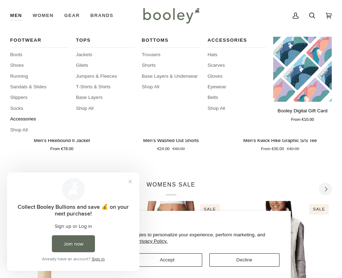
click at [19, 119] on span "Accessories" at bounding box center [39, 118] width 59 height 7
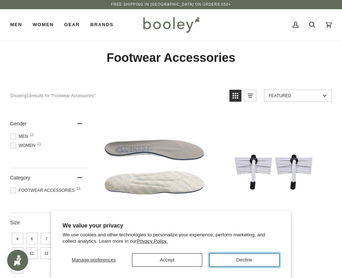
drag, startPoint x: 225, startPoint y: 262, endPoint x: 299, endPoint y: 67, distance: 208.8
click at [225, 259] on button "Decline" at bounding box center [244, 259] width 70 height 13
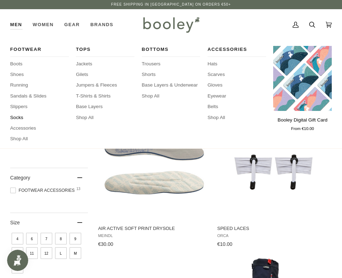
drag, startPoint x: 20, startPoint y: 118, endPoint x: 25, endPoint y: 118, distance: 5.3
click at [20, 118] on span "Socks" at bounding box center [39, 117] width 59 height 7
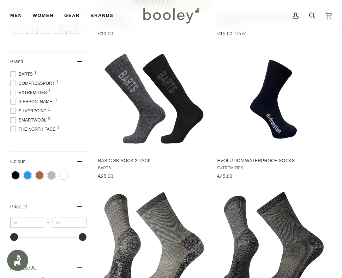
scroll to position [71, 0]
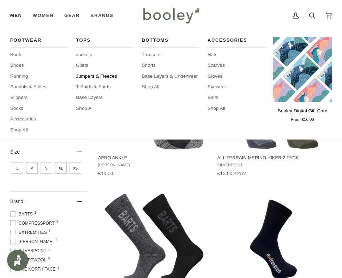
click at [90, 75] on span "Jumpers & Fleeces" at bounding box center [105, 76] width 59 height 7
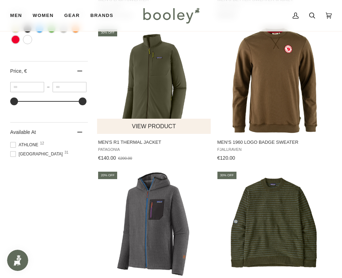
scroll to position [353, 0]
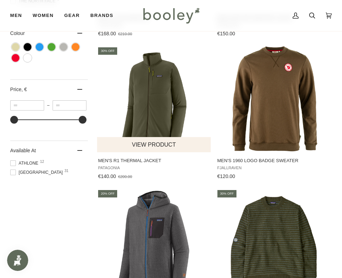
click at [160, 108] on img "Men's R1 Thermal Jacket" at bounding box center [154, 99] width 106 height 106
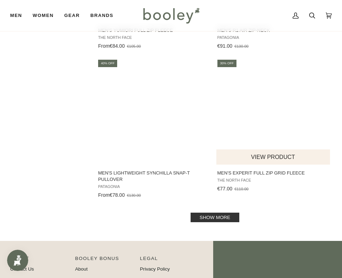
scroll to position [1411, 0]
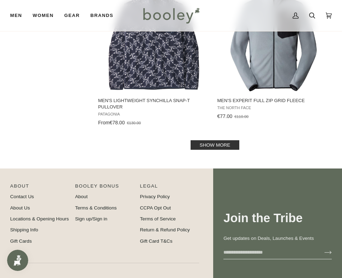
click at [212, 143] on link "Show more" at bounding box center [214, 145] width 49 height 10
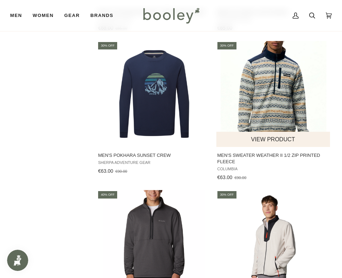
scroll to position [1799, 0]
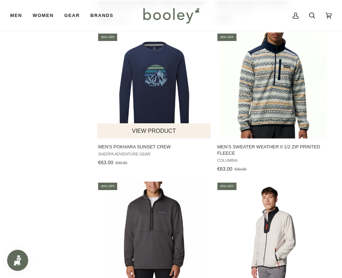
click at [156, 95] on img "Men's Pokhara Sunset Crew" at bounding box center [154, 85] width 106 height 106
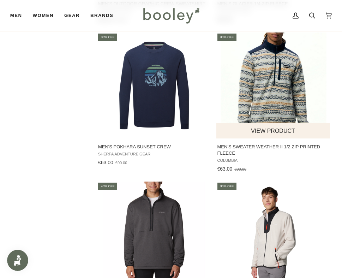
click at [261, 108] on img "Men's Sweater Weather II 1/2 Zip Printed Fleece" at bounding box center [273, 85] width 106 height 106
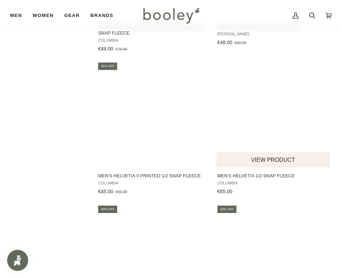
scroll to position [2222, 0]
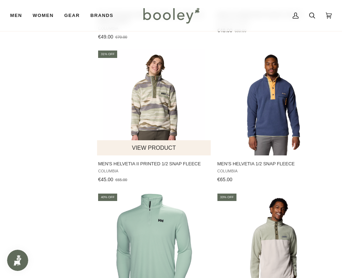
click at [152, 116] on img "Men's Helvetia II Printed 1/2 Snap Fleece" at bounding box center [154, 102] width 106 height 106
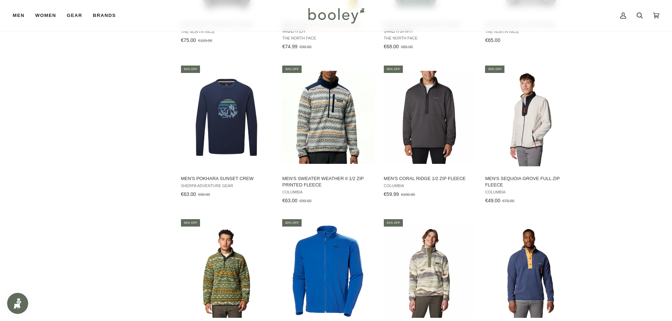
scroll to position [972, 0]
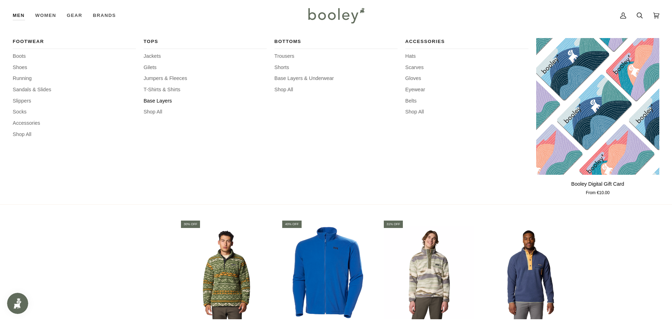
click at [160, 102] on span "Base Layers" at bounding box center [205, 101] width 123 height 8
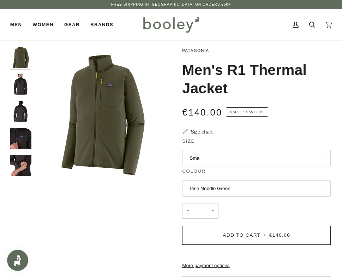
click at [17, 158] on img "Patagonia Men's R1 Thermal Jacket - Booley Galway" at bounding box center [20, 165] width 21 height 21
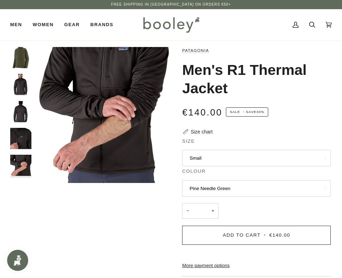
click at [12, 137] on img "Patagonia Men's R1 Thermal Jacket - Booley Galway" at bounding box center [20, 138] width 21 height 21
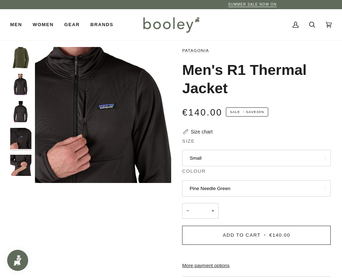
click at [18, 115] on img "Patagonia Men's R1 Thermal Jacket - Booley Galway" at bounding box center [20, 111] width 21 height 21
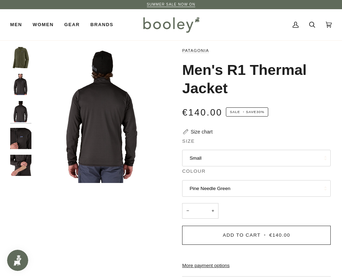
click at [20, 92] on img "Patagonia Men's R1 Thermal Jacket - Booley Galway" at bounding box center [20, 84] width 21 height 21
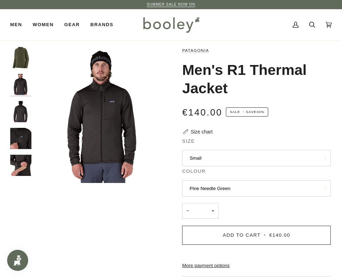
click at [19, 73] on div at bounding box center [22, 114] width 25 height 135
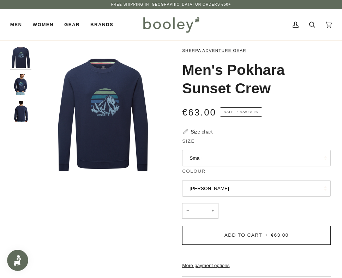
click at [25, 86] on img "Sherpa Adventure Gear Men's Pokhara Sunset Crew Rathee - Booley Galway" at bounding box center [20, 84] width 21 height 21
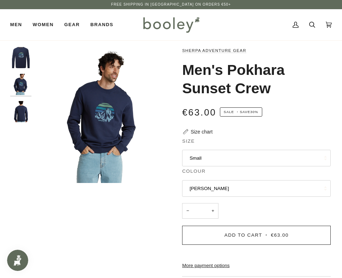
click at [16, 109] on img "Sherpa Adventure Gear Men's Pokhara Sunset Crew Rathee - Booley Galway" at bounding box center [20, 111] width 21 height 21
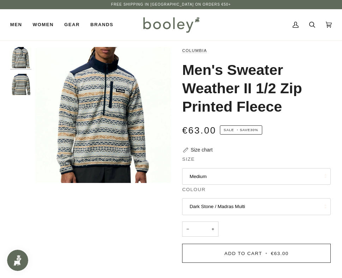
click at [21, 84] on img "Columbia Men's Sweater Weather II 1/2 Zip Printed Fleece Dark Stone / Madras Mu…" at bounding box center [20, 84] width 21 height 21
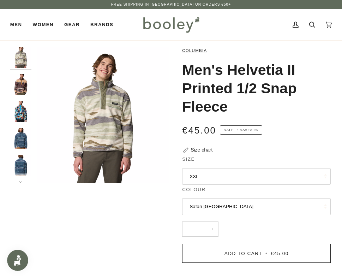
click at [25, 86] on img "Columbia Men's Helvetia II Printed 1/2 Snap Fleece Camel Brown Sisters - Booley…" at bounding box center [20, 84] width 21 height 21
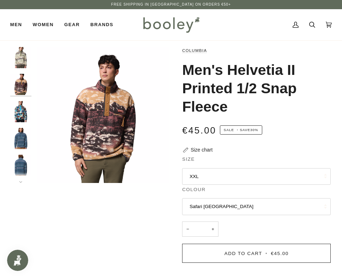
click at [20, 110] on img "Columbia Men's Helvetia II Printed 1/2 Snap Fleece Compass Blue Reflections - B…" at bounding box center [20, 111] width 21 height 21
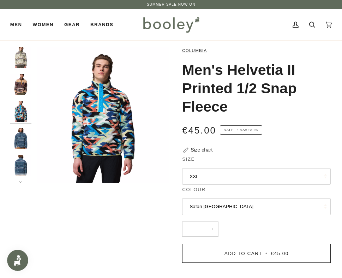
click at [25, 137] on img "Columbia Men's Helvetia II Printed 1/2 Snap Fleece Everblue KnitKnot - Booley G…" at bounding box center [20, 138] width 21 height 21
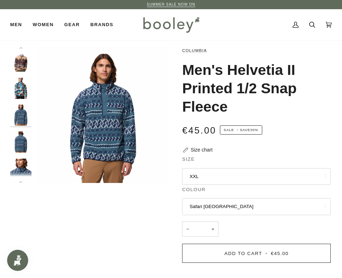
click at [23, 147] on img "Columbia Men's Helvetia II Printed 1/2 Snap Fleece Everblue KnitKnot - Booley G…" at bounding box center [20, 141] width 21 height 21
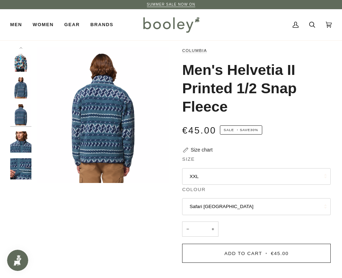
click at [18, 170] on img "Columbia Men's Helvetia II Printed 1/2 Snap Fleece Everblue KnitKnot - Booley G…" at bounding box center [20, 168] width 21 height 21
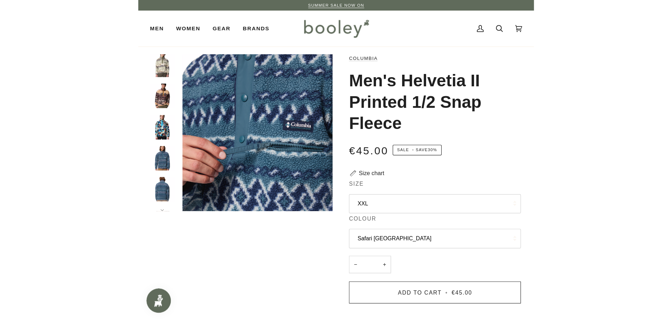
scroll to position [0, 0]
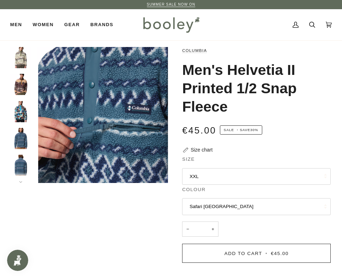
click at [19, 59] on img "Columbia Men's Helvetia II Printed 1/2 Snap Fleece Safari Rouge Valley - Booley…" at bounding box center [20, 57] width 21 height 21
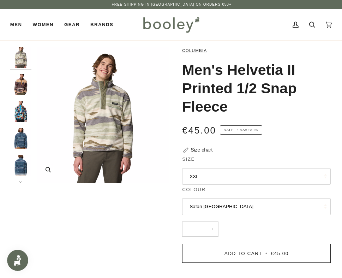
click at [104, 122] on img "Columbia Men's Helvetia II Printed 1/2 Snap Fleece Safari Rouge Valley - Booley…" at bounding box center [103, 115] width 136 height 136
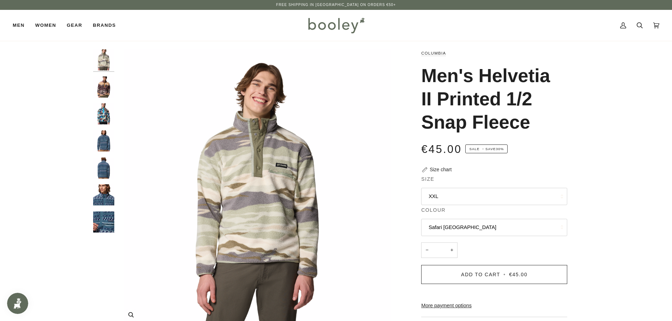
click at [258, 208] on img "Columbia Men's Helvetia II Printed 1/2 Snap Fleece Safari Rouge Valley - Booley…" at bounding box center [257, 188] width 279 height 279
click at [99, 86] on img "Columbia Men's Helvetia II Printed 1/2 Snap Fleece Camel Brown Sisters - Booley…" at bounding box center [103, 87] width 21 height 21
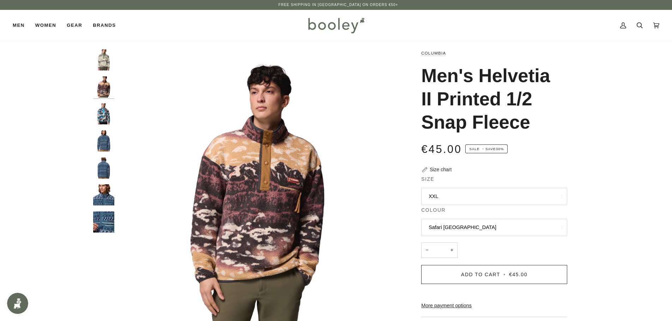
click at [107, 120] on img "Columbia Men's Helvetia II Printed 1/2 Snap Fleece Compass Blue Reflections - B…" at bounding box center [103, 113] width 21 height 21
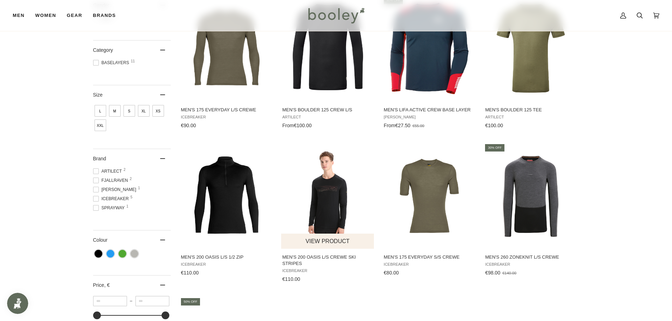
scroll to position [141, 0]
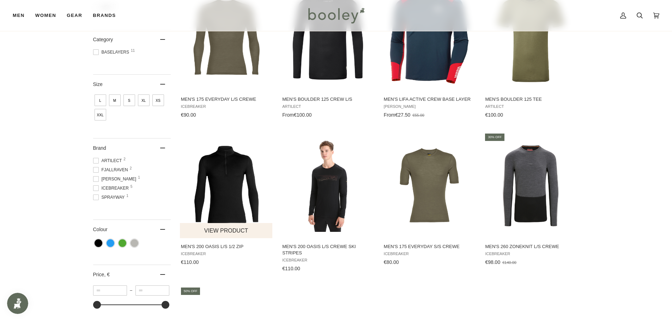
click at [241, 188] on img "Men's 200 Oasis L/S 1/2 Zip" at bounding box center [226, 185] width 93 height 93
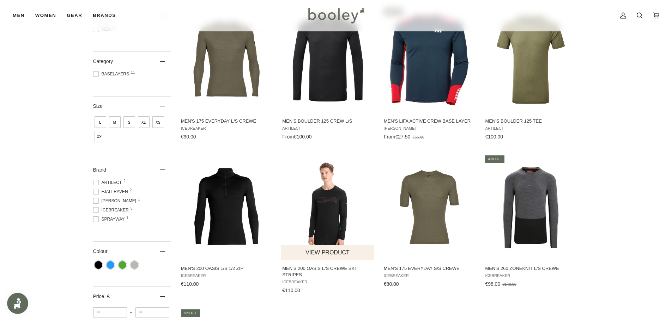
scroll to position [106, 0]
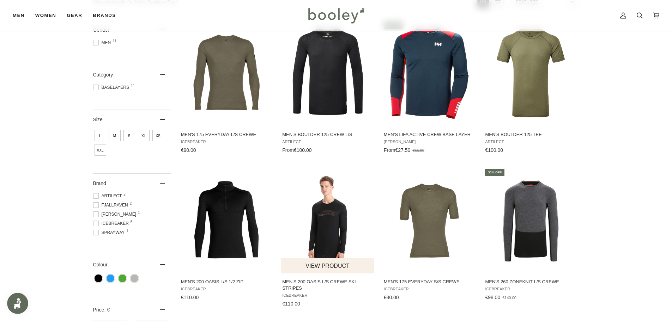
click at [340, 227] on img "Men's 200 Oasis L/S Crewe Ski Stripes" at bounding box center [327, 220] width 93 height 93
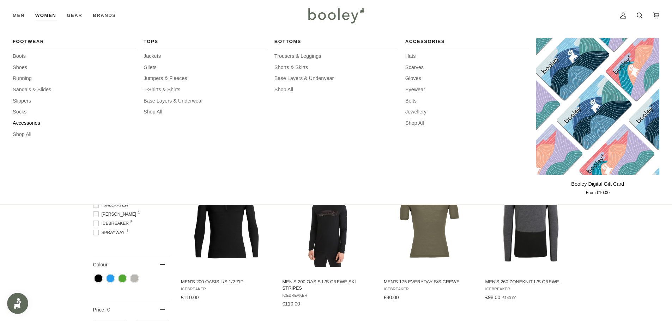
click at [24, 123] on span "Accessories" at bounding box center [74, 124] width 123 height 8
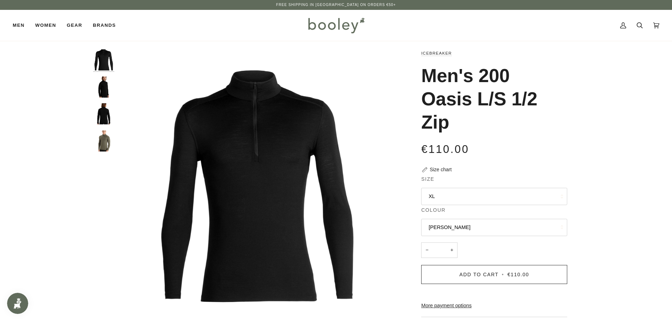
drag, startPoint x: 107, startPoint y: 86, endPoint x: 109, endPoint y: 93, distance: 7.0
click at [107, 87] on img "Icebreaker Men's 200 Oasis L/S 1/2 Zip - Booley Galway" at bounding box center [103, 87] width 21 height 21
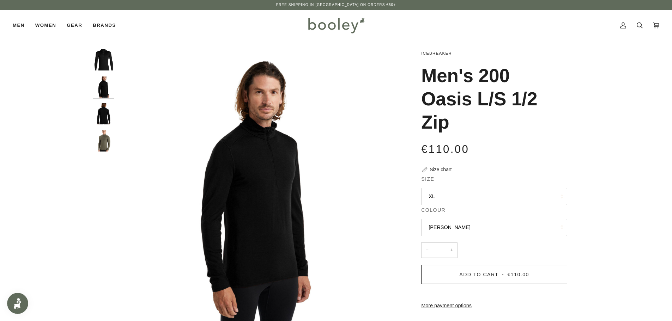
click at [106, 110] on img "Icebreaker Men's 200 Oasis L/S 1/2 Zip - Booley Galway" at bounding box center [103, 113] width 21 height 21
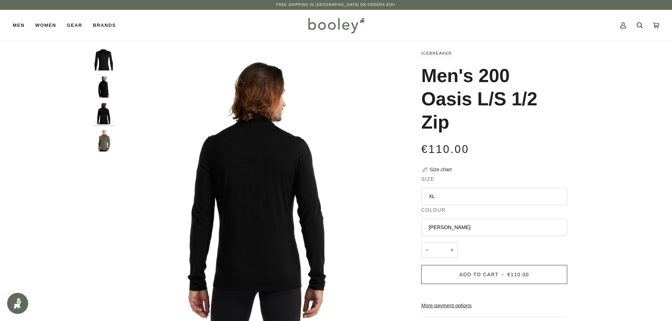
click at [99, 137] on img "Icebreaker Men's 200 Oasis L/S 1/2 Zip Loden - Booley Galway" at bounding box center [103, 141] width 21 height 21
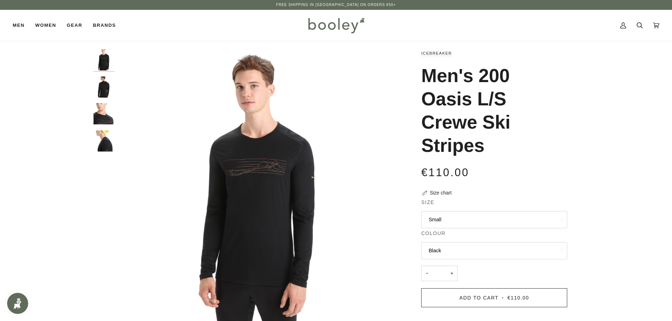
click at [115, 120] on div at bounding box center [105, 103] width 25 height 108
click at [99, 87] on img "Icebreaker Men's 200 Oasis L/S Crewe Ski Stripes Black - Booley Galway" at bounding box center [103, 87] width 21 height 21
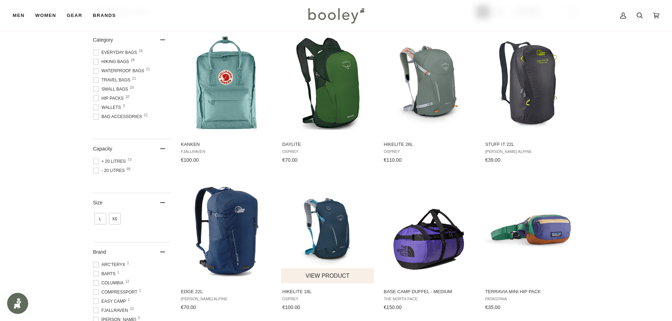
scroll to position [141, 0]
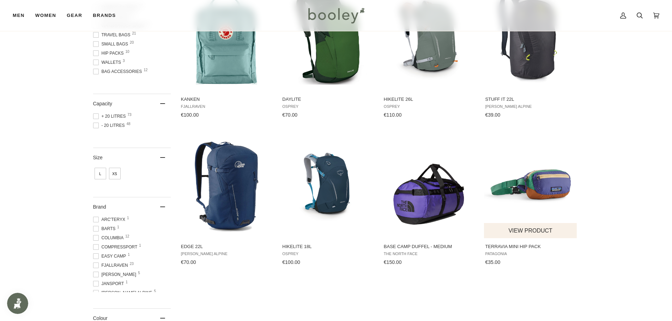
click at [341, 187] on img "Terravia Mini Hip Pack" at bounding box center [530, 185] width 93 height 93
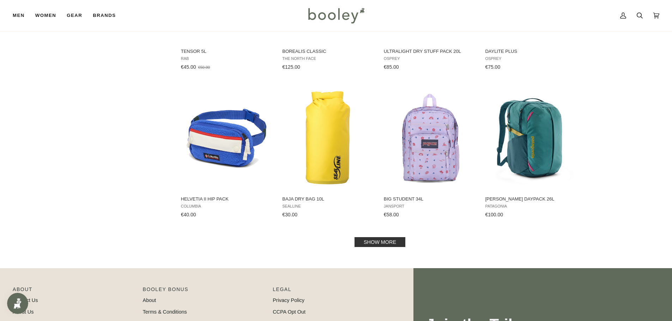
scroll to position [635, 0]
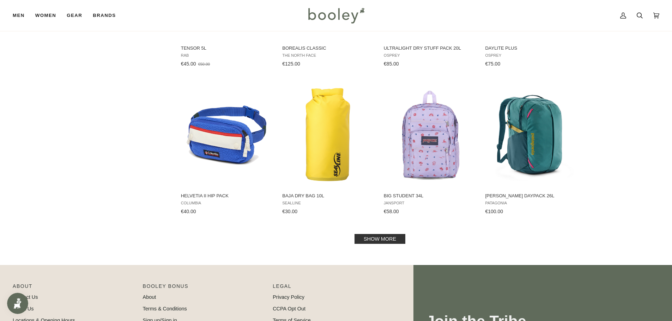
click at [341, 240] on link "Show more" at bounding box center [380, 239] width 51 height 10
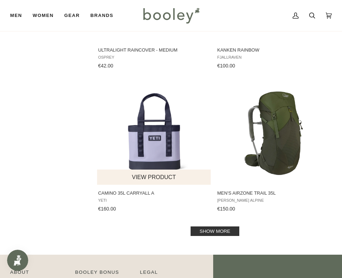
scroll to position [2815, 0]
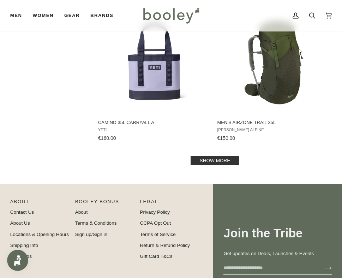
click at [204, 158] on link "Show more" at bounding box center [214, 161] width 49 height 10
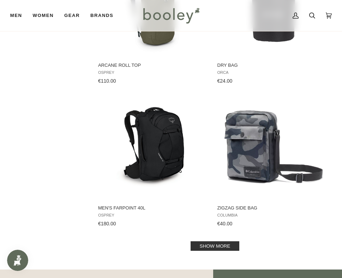
scroll to position [4191, 0]
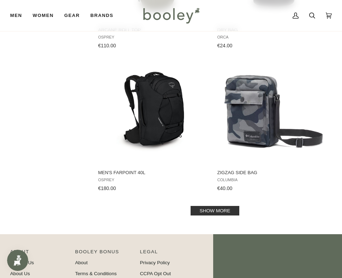
click at [211, 211] on link "Show more" at bounding box center [214, 211] width 49 height 10
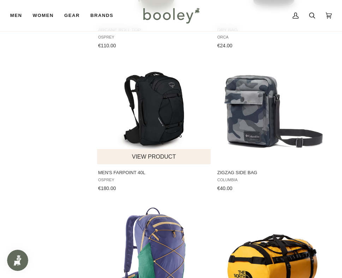
click at [167, 107] on img "Men's Farpoint 40L" at bounding box center [154, 111] width 106 height 106
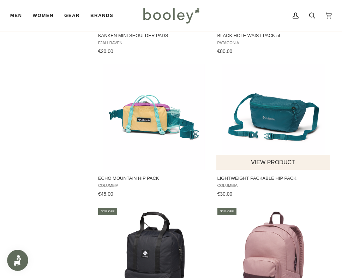
scroll to position [4615, 0]
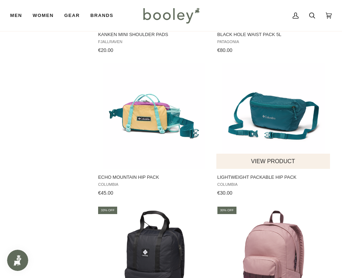
click at [279, 110] on img "Lightweight Packable Hip Pack" at bounding box center [273, 116] width 106 height 106
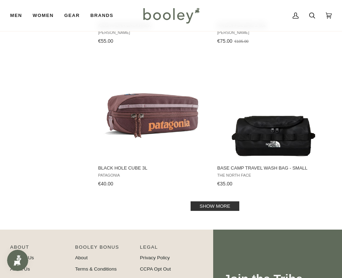
scroll to position [5638, 0]
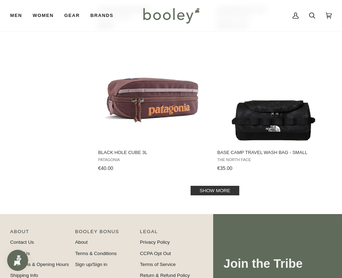
click at [216, 191] on link "Show more" at bounding box center [214, 191] width 49 height 10
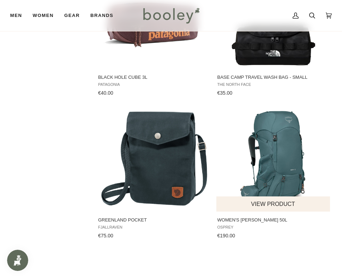
scroll to position [5743, 0]
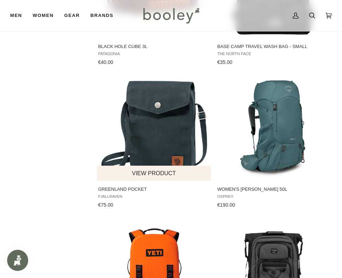
click at [178, 140] on img "Greenland Pocket" at bounding box center [154, 128] width 106 height 106
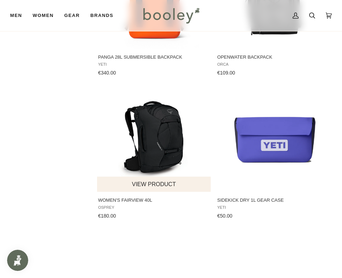
scroll to position [6026, 0]
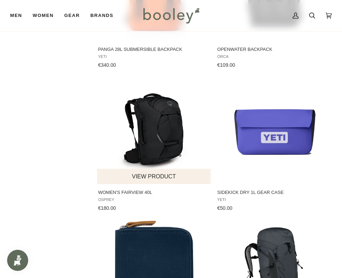
click at [152, 138] on img "Women's Fairview 40L" at bounding box center [154, 131] width 106 height 106
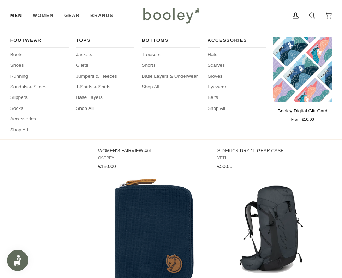
scroll to position [6167, 0]
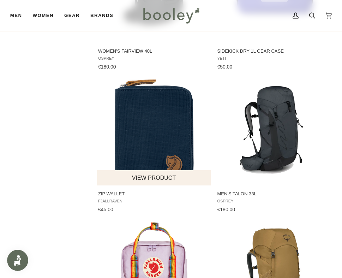
click at [167, 140] on img "Zip Wallet" at bounding box center [154, 132] width 106 height 106
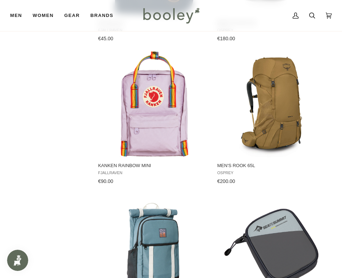
scroll to position [6343, 0]
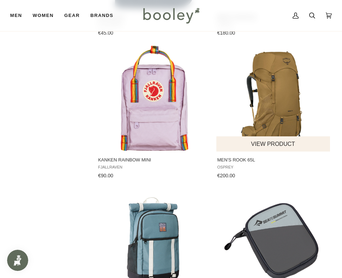
click at [285, 122] on img "Men's Rook 65L" at bounding box center [273, 99] width 106 height 106
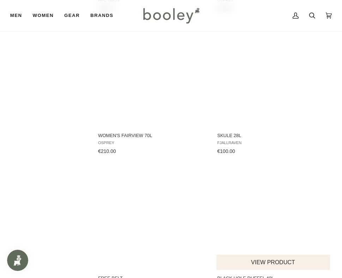
scroll to position [6766, 0]
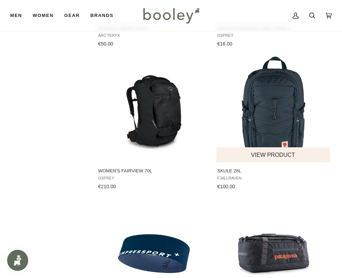
click at [284, 120] on img "Skule 28L" at bounding box center [273, 109] width 106 height 106
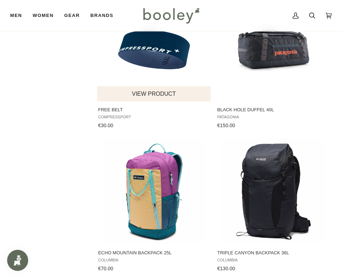
scroll to position [7013, 0]
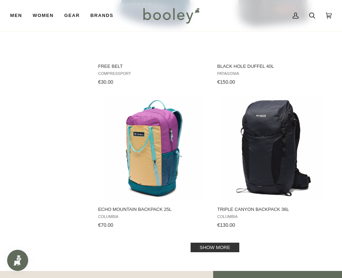
click at [218, 242] on link "Show more" at bounding box center [214, 247] width 49 height 10
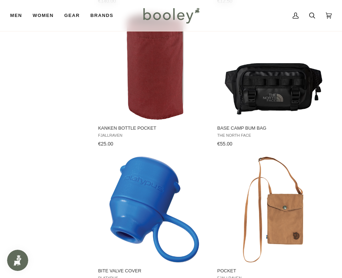
scroll to position [7437, 0]
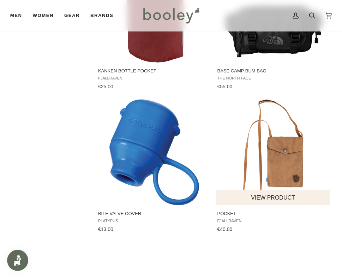
click at [279, 160] on img "Pocket" at bounding box center [273, 152] width 106 height 106
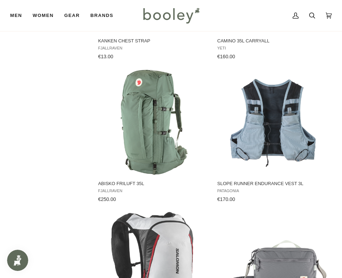
scroll to position [7895, 0]
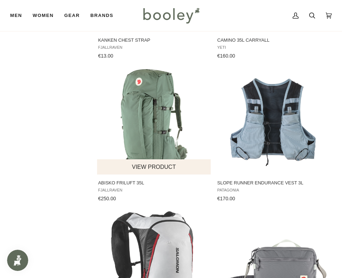
click at [157, 117] on img "Abisko Friluft 35L" at bounding box center [154, 121] width 106 height 106
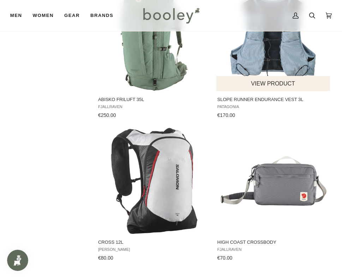
scroll to position [8001, 0]
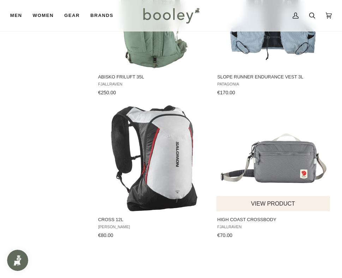
click at [284, 155] on img "High Coast Crossbody" at bounding box center [273, 158] width 106 height 106
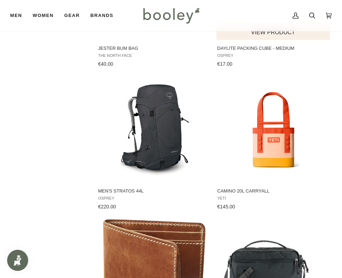
scroll to position [8319, 0]
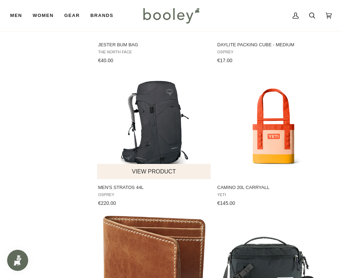
click at [167, 133] on img "Men's Stratos 44L" at bounding box center [154, 126] width 106 height 106
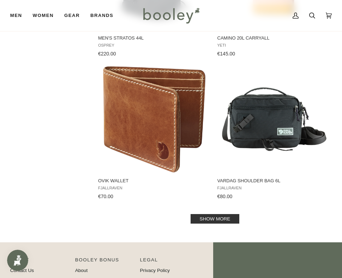
scroll to position [8495, 0]
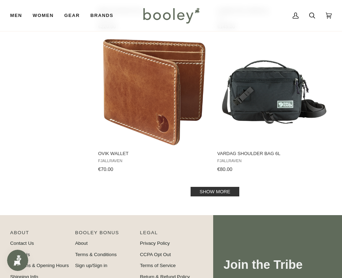
click at [228, 187] on link "Show more" at bounding box center [214, 192] width 49 height 10
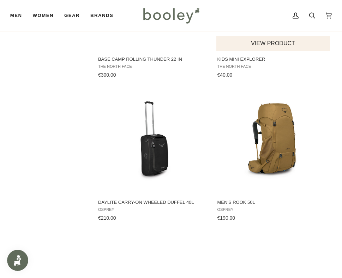
scroll to position [9165, 0]
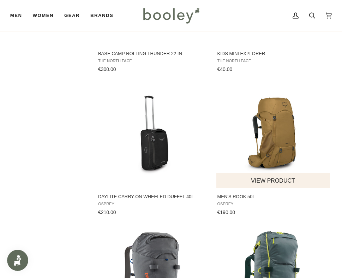
click at [272, 129] on img "Men's Rook 50L" at bounding box center [273, 135] width 106 height 106
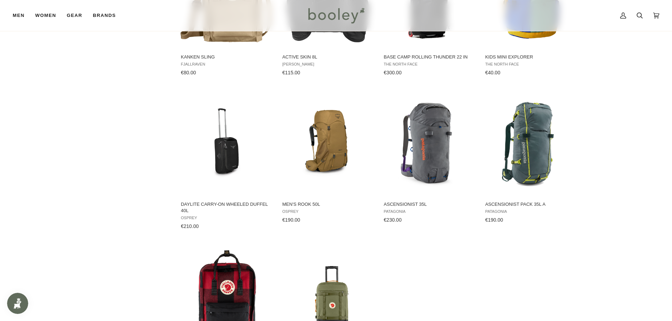
scroll to position [4778, 0]
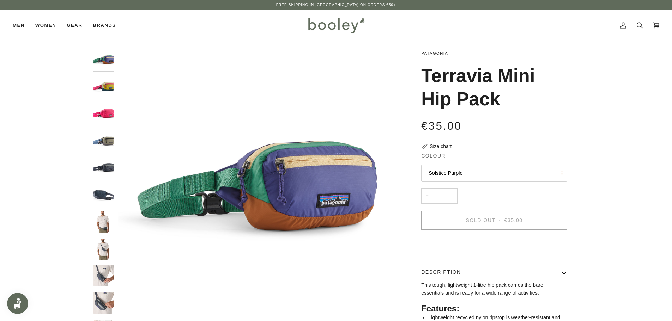
click at [106, 85] on img "Patagonia Terravia Mini Hip Pack Buttercup Yellow - Booley Galway" at bounding box center [103, 87] width 21 height 21
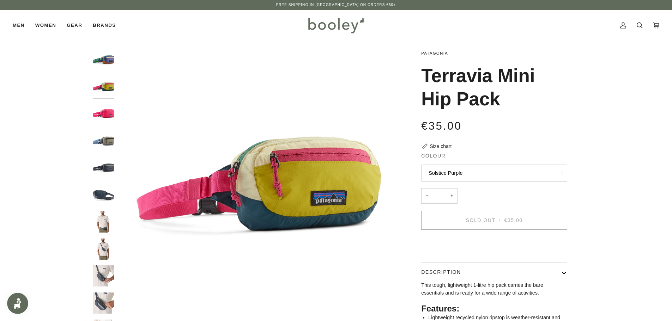
click at [104, 116] on img "Patagonia Terravia Mini Hip Pack Luminous Pink - Booley Galway" at bounding box center [103, 113] width 21 height 21
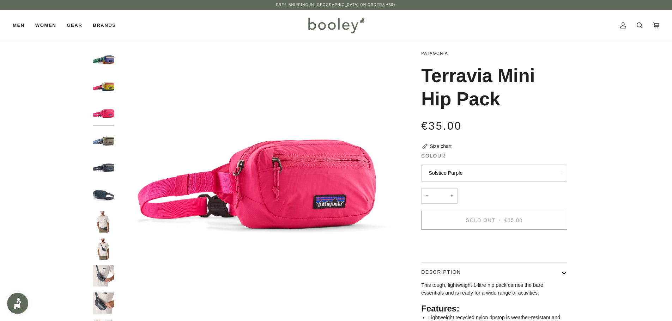
click at [105, 133] on img "Patagonia Terravia Mini Hip Pack River Rock Green - Booley Galway" at bounding box center [103, 141] width 21 height 21
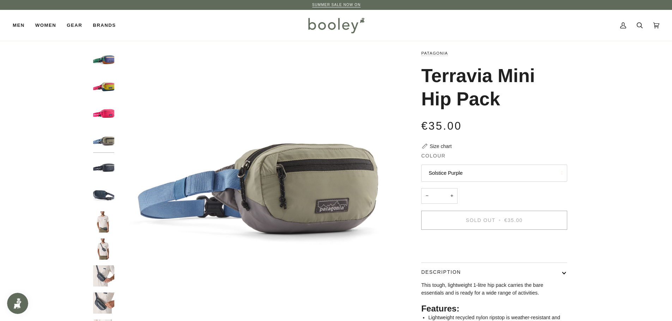
click at [103, 154] on div at bounding box center [105, 188] width 25 height 279
click at [98, 200] on img "Patagonia Terravia Mini Hip Pack Smolder Blue - Booley Galway" at bounding box center [103, 194] width 21 height 21
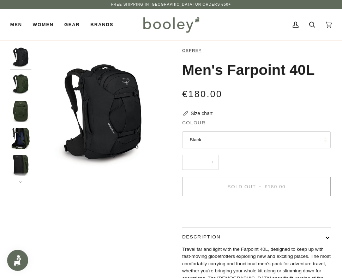
click at [23, 80] on img "Osprey Men's Farpoint 40L Gopher Green - Booley Galway" at bounding box center [20, 84] width 21 height 21
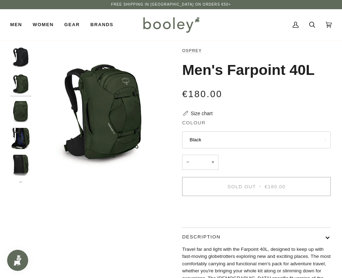
click at [24, 115] on img "Osprey Men's Farpoint 40L Gopher Green - Booley Galway" at bounding box center [20, 111] width 21 height 21
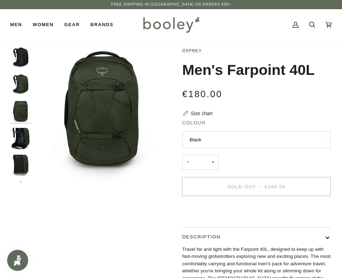
click at [19, 133] on img "Osprey Men's Farpoint 40L Gopher Green - Booley Galway" at bounding box center [20, 138] width 21 height 21
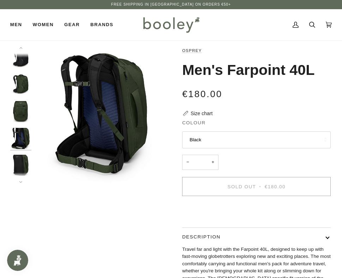
scroll to position [23, 0]
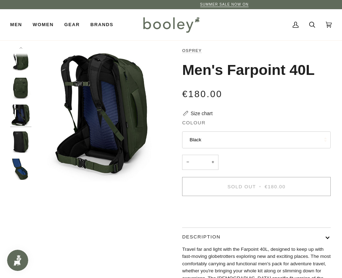
click at [21, 144] on img "Osprey Men's Farpoint 40L Gopher Green - Booley Galway" at bounding box center [20, 141] width 21 height 21
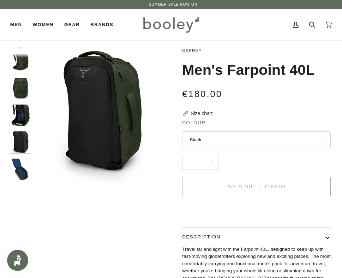
scroll to position [25, 0]
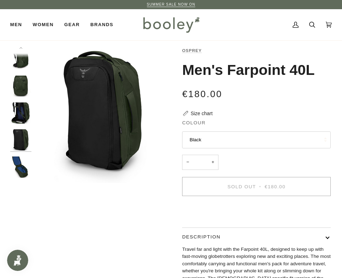
click at [23, 162] on img "Osprey Men's Farpoint 40L Gopher Green - Booley Galway" at bounding box center [20, 166] width 21 height 21
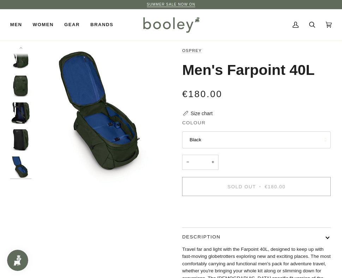
click at [18, 134] on img "Osprey Men's Farpoint 40L Gopher Green - Booley Galway" at bounding box center [20, 139] width 21 height 21
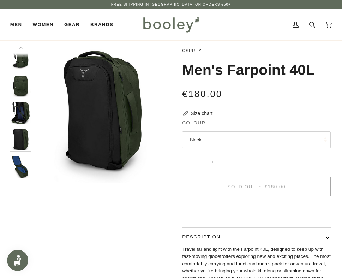
click at [20, 113] on img "Osprey Men's Farpoint 40L Gopher Green - Booley Galway" at bounding box center [20, 112] width 21 height 21
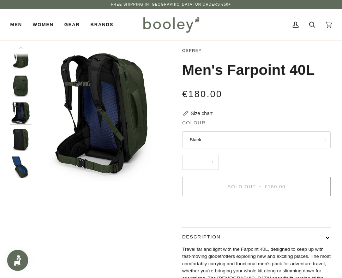
scroll to position [23, 0]
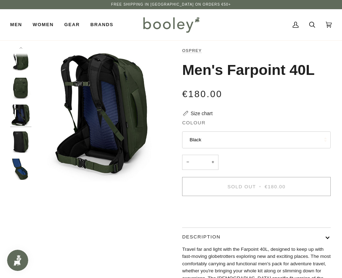
click at [24, 81] on img "Osprey Men's Farpoint 40L Gopher Green - Booley Galway" at bounding box center [20, 88] width 21 height 21
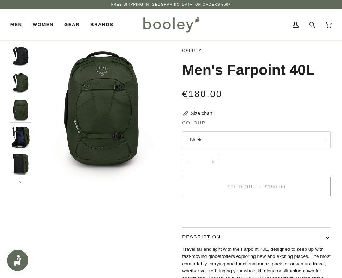
scroll to position [0, 0]
click at [23, 65] on img "Osprey Men's Farpoint 40L Black - Booley Galway" at bounding box center [20, 57] width 21 height 21
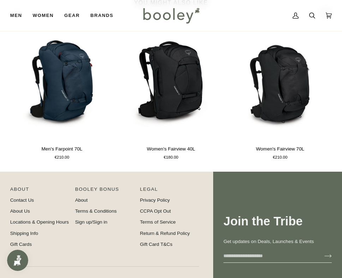
scroll to position [353, 0]
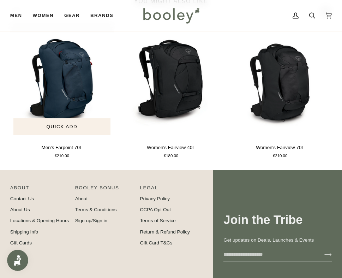
click at [83, 105] on img "Men's Farpoint 70L" at bounding box center [61, 80] width 103 height 115
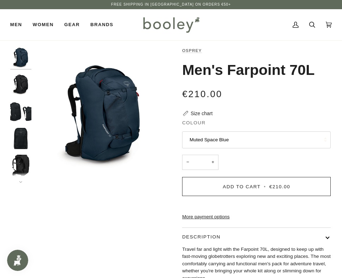
click at [24, 85] on img "Osprey Men's Farpoint 70L Black - Booley Galway" at bounding box center [20, 84] width 21 height 21
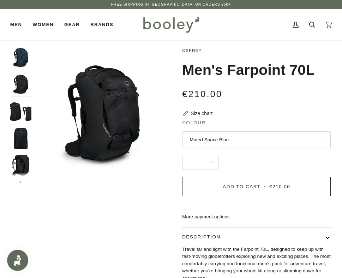
click at [21, 109] on img "Osprey Men's Farpoint 70L Black - Booley Galway" at bounding box center [20, 111] width 21 height 21
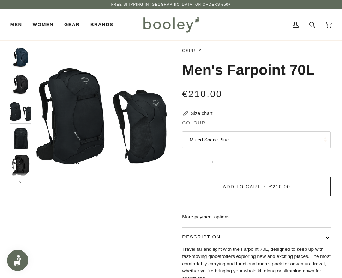
click at [16, 133] on img "Osprey Men's Farpoint 70L Black - Booley Galway" at bounding box center [20, 138] width 21 height 21
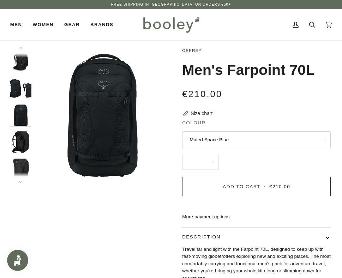
click at [13, 166] on img "Osprey Men's Farpoint 70L Black - Booley Galway" at bounding box center [20, 168] width 21 height 21
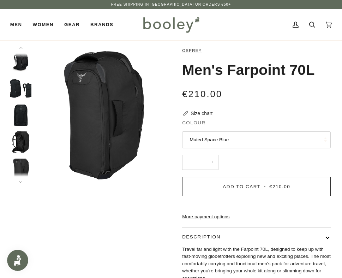
scroll to position [77, 0]
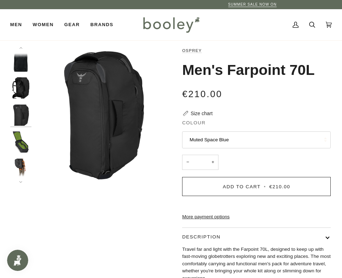
click at [25, 144] on img "Osprey Men's Farpoint 70L Tunnel Vision Grey - Booley Galway" at bounding box center [20, 141] width 21 height 21
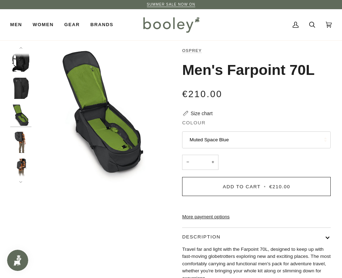
click at [21, 139] on img "Osprey Men's Farpoint 70L Black - Booley Galway" at bounding box center [20, 142] width 21 height 21
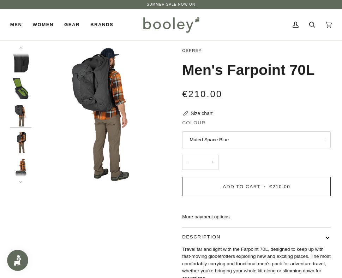
scroll to position [131, 0]
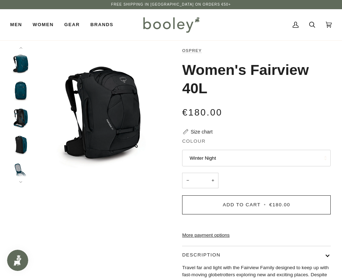
scroll to position [53, 0]
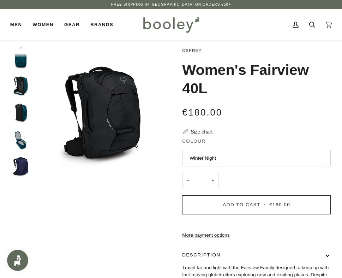
click at [16, 140] on img "Osprey Women's Fairview 40L Night Jungle Blue - Booley Galway" at bounding box center [20, 139] width 21 height 21
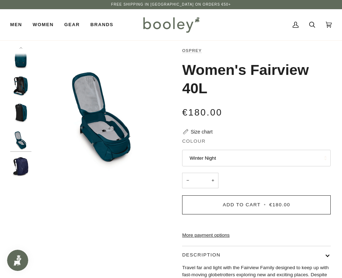
click at [21, 163] on img "Women's Fairview 40L" at bounding box center [20, 166] width 21 height 21
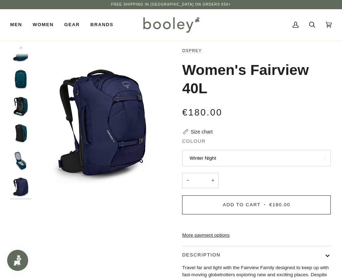
scroll to position [32, 0]
click at [22, 165] on img "Osprey Women's Fairview 40L Night Jungle Blue - Booley Galway" at bounding box center [20, 160] width 21 height 21
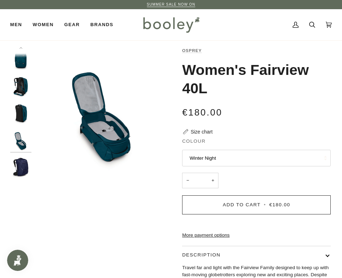
scroll to position [53, 0]
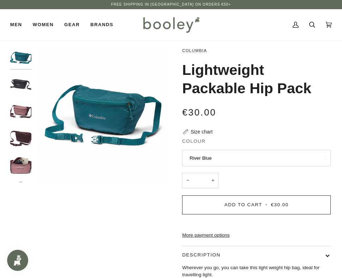
click at [24, 85] on img "Columbia Lightweight Packable Hip Pack Black - Booley Galway" at bounding box center [20, 84] width 21 height 21
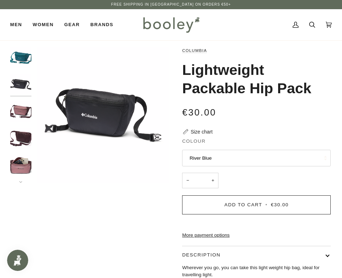
click at [20, 104] on img "Columbia Lightweight Packable Hip Pack Fig / Moonvista - Booley Galway" at bounding box center [20, 111] width 21 height 21
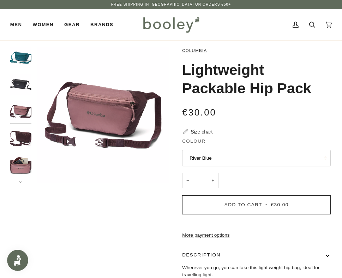
click at [21, 123] on div at bounding box center [22, 115] width 25 height 136
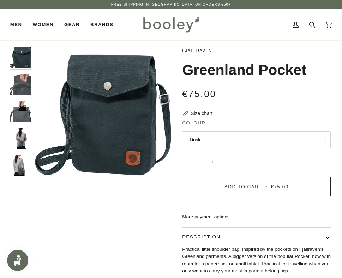
click at [20, 115] on img "Fjallraven Greenland Pocket - Booley Galway" at bounding box center [20, 111] width 21 height 21
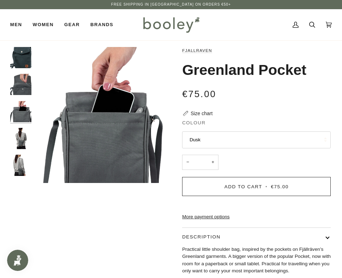
click at [20, 131] on img "Fjallraven Greenland Pocket - Booley Galway" at bounding box center [20, 138] width 21 height 21
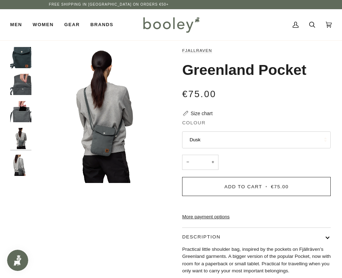
click at [19, 159] on img "Fjallraven Greenland Pocket - Booley Galway" at bounding box center [20, 165] width 21 height 21
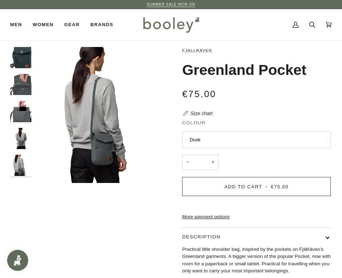
click at [24, 52] on img "Fjallraven Greenland Pocket Dusk - Booley Galway" at bounding box center [20, 57] width 21 height 21
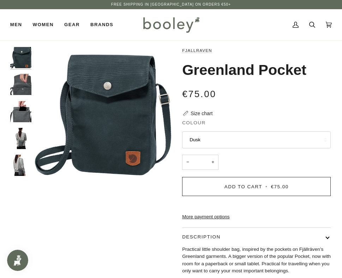
click at [21, 134] on img "Fjallraven Greenland Pocket - Booley Galway" at bounding box center [20, 138] width 21 height 21
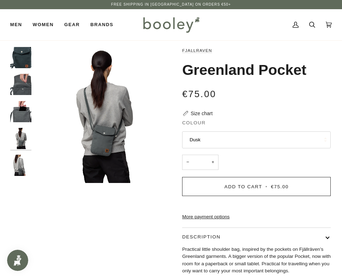
click at [23, 113] on img "Fjallraven Greenland Pocket - Booley Galway" at bounding box center [20, 111] width 21 height 21
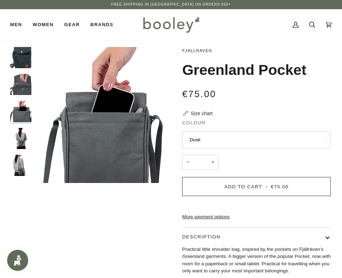
click at [20, 164] on img "Fjallraven Greenland Pocket - Booley Galway" at bounding box center [20, 165] width 21 height 21
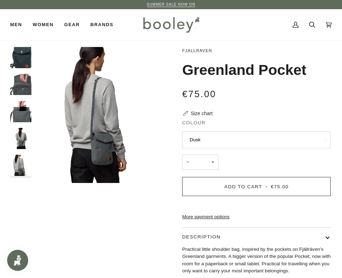
click at [17, 138] on img "Fjallraven Greenland Pocket - Booley Galway" at bounding box center [20, 138] width 21 height 21
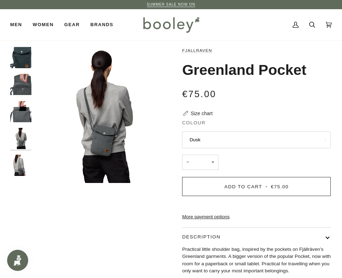
click at [19, 162] on img "Fjallraven Greenland Pocket - Booley Galway" at bounding box center [20, 165] width 21 height 21
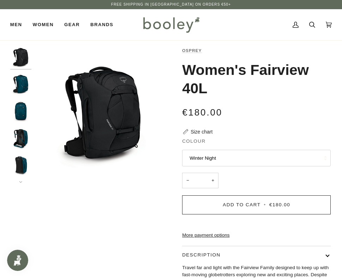
click at [21, 87] on img "Osprey Women's Fairview 40L Night Jungle Blue - Booley Galway" at bounding box center [20, 84] width 21 height 21
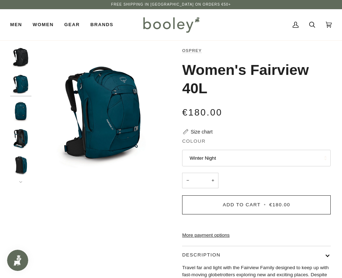
click at [20, 111] on img "Osprey Women's Fairview 40L Night Jungle Blue - Booley Galway" at bounding box center [20, 111] width 21 height 21
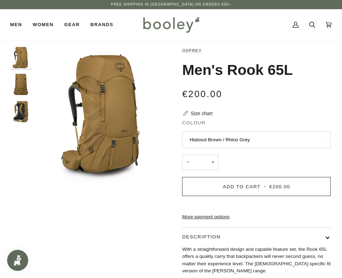
click at [16, 83] on img "Osprey Men's Rook 65L Histosol Brown / Rhino Grey - Booley Galway" at bounding box center [20, 84] width 21 height 21
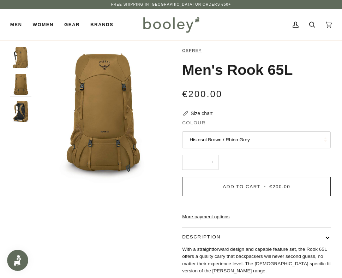
click at [16, 114] on img "Osprey Men's Rook 65L Histosol Brown / Rhino Grey - Booley Galway" at bounding box center [20, 111] width 21 height 21
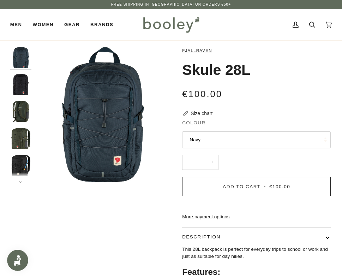
click at [22, 84] on img "Fjallraven Skule 28L Black - Booley Galway" at bounding box center [20, 84] width 21 height 21
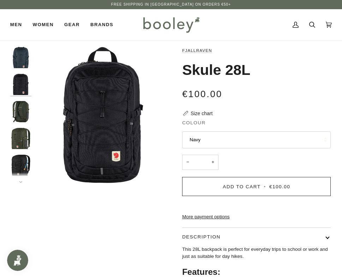
click at [22, 103] on img "Fjallraven Skule 28L - Booley Galway" at bounding box center [20, 111] width 21 height 21
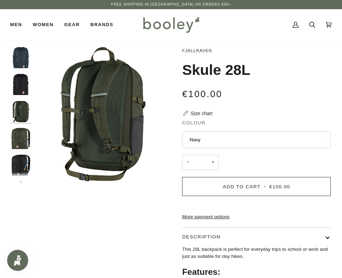
click at [22, 133] on img "Fjallraven Skule 28L - Booley Galway" at bounding box center [20, 138] width 21 height 21
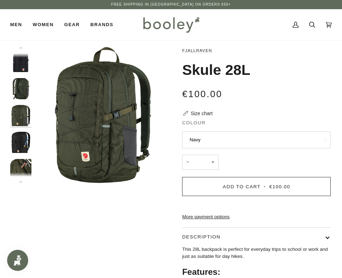
scroll to position [23, 0]
click at [24, 156] on div at bounding box center [22, 115] width 25 height 136
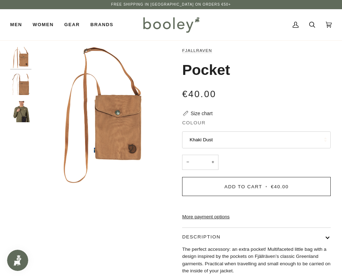
click at [19, 113] on img "Fjallraven Pocket - Booley Galway" at bounding box center [20, 111] width 21 height 21
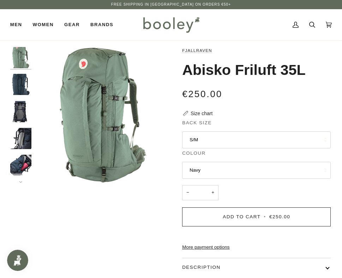
click at [22, 166] on img "Fjallraven Abisko Friluft 35L - Booley Galway" at bounding box center [20, 165] width 21 height 21
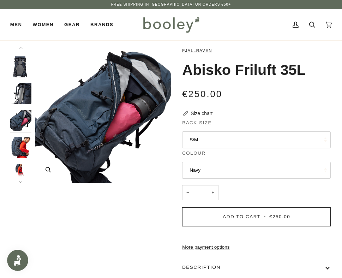
scroll to position [50, 0]
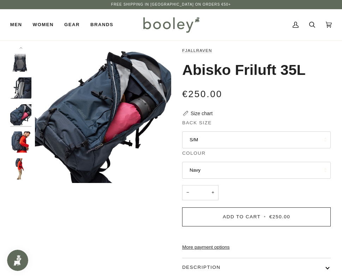
click at [21, 115] on img "Fjallraven Abisko Friluft 35L - Booley Galway" at bounding box center [20, 114] width 21 height 21
click at [21, 138] on img "Fjallraven Abisko Friluft 35L - Booley Galway" at bounding box center [20, 141] width 21 height 21
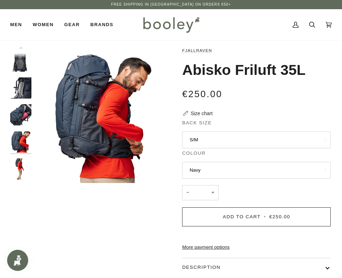
scroll to position [53, 0]
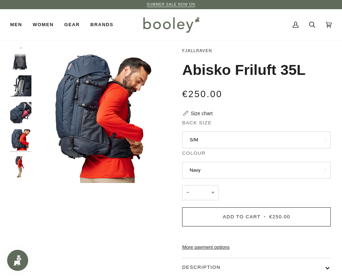
click at [19, 158] on img "Fjallraven Abisko Friluft 35L - Booley Galway" at bounding box center [20, 166] width 21 height 21
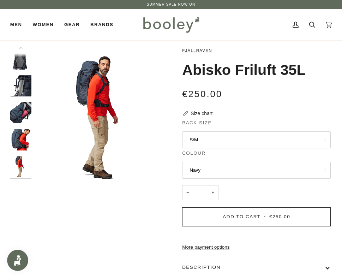
click at [18, 133] on img "Fjallraven Abisko Friluft 35L - Booley Galway" at bounding box center [20, 139] width 21 height 21
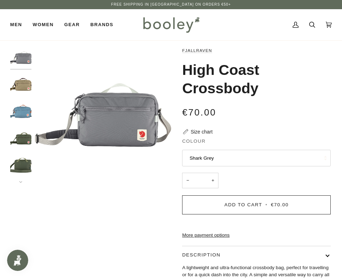
click at [22, 85] on img "Fjallraven High Coast Crossbody Clay - Booley Galway" at bounding box center [20, 84] width 21 height 21
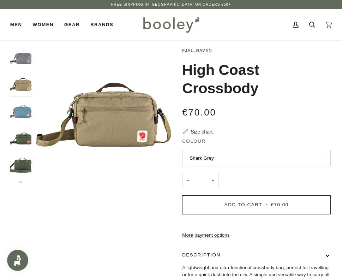
click at [27, 117] on img "Fjallraven High Coast Crossbody Dawn Blue - Booley Galway" at bounding box center [20, 111] width 21 height 21
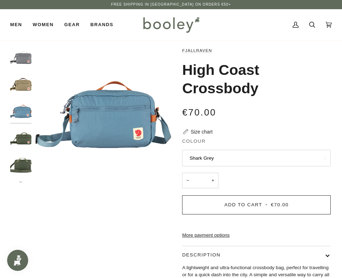
click at [26, 144] on img "Fjallraven High Coast Crossbody Mountain Green - Booley Galway" at bounding box center [20, 138] width 21 height 21
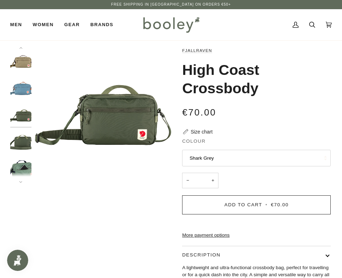
scroll to position [23, 0]
click at [25, 163] on img "Fjallraven High Coast Crossbody - Booley Galway" at bounding box center [20, 168] width 21 height 21
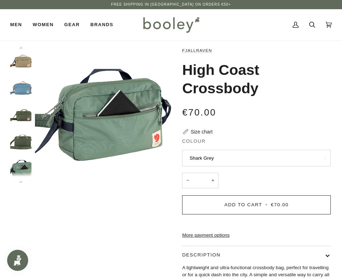
scroll to position [77, 0]
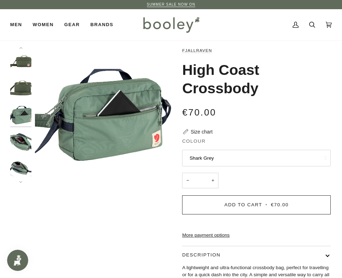
click at [22, 169] on img "Fjallraven High Coast Crossbody - Booley Galway" at bounding box center [20, 168] width 21 height 21
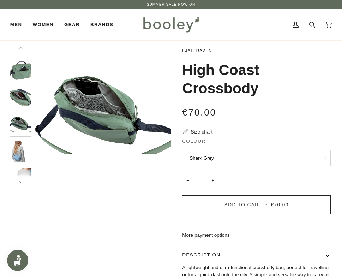
scroll to position [131, 0]
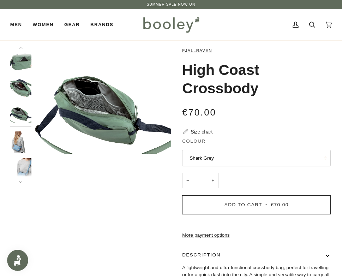
click at [20, 143] on img "Fjallraven High Coast Crossbody - Booley Galway" at bounding box center [20, 141] width 21 height 21
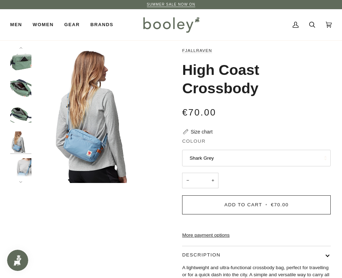
scroll to position [158, 0]
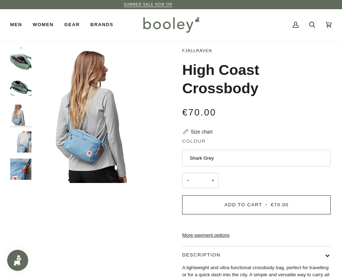
click at [24, 159] on img "Fjallraven High Coast Crossbody - Booley Galway" at bounding box center [20, 168] width 21 height 21
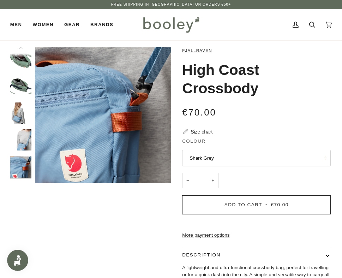
click at [23, 117] on img "Fjallraven High Coast Crossbody - Booley Galway" at bounding box center [20, 112] width 21 height 21
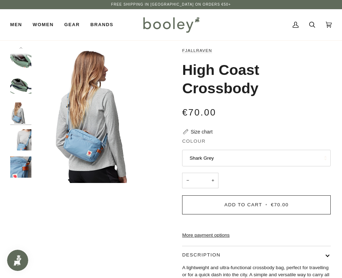
scroll to position [158, 0]
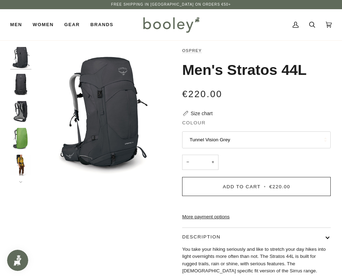
click at [17, 157] on img "Osprey Men's Stratos 44L Tunnel Vision Grey - Booley Galway" at bounding box center [20, 165] width 21 height 21
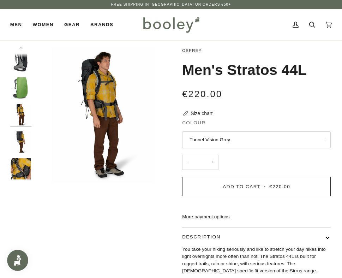
scroll to position [53, 0]
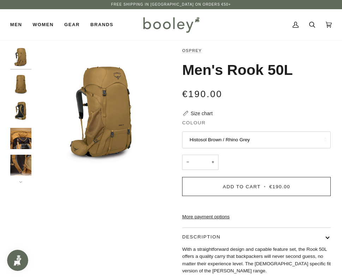
click at [22, 83] on img "Osprey Men's Rook 50L Histosol Brown / Rhino Grey - Booley Galway" at bounding box center [20, 84] width 21 height 21
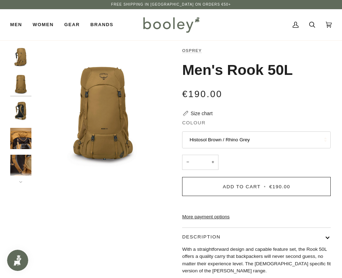
click at [24, 112] on img "Osprey Men's Rook 50L Histosol Brown / Rhino Grey - Booley Galway" at bounding box center [20, 111] width 21 height 21
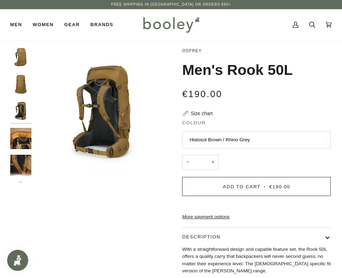
click at [18, 143] on img "Osprey Men's Rook 50L Histosol Brown / Rhino Grey - Booley Galway" at bounding box center [20, 138] width 21 height 21
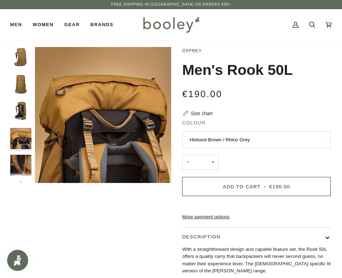
scroll to position [23, 0]
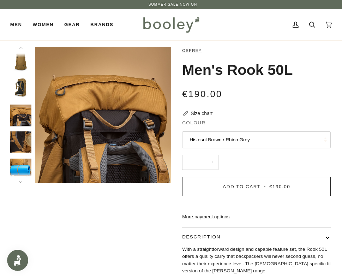
click at [16, 165] on img "Osprey Men's Rook 50L Histosol Brown / Rhino Grey - Booley Galway" at bounding box center [20, 168] width 21 height 21
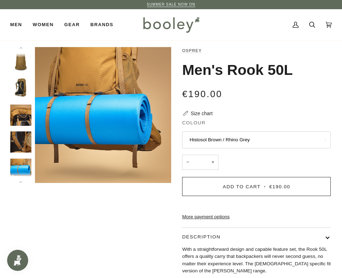
scroll to position [53, 0]
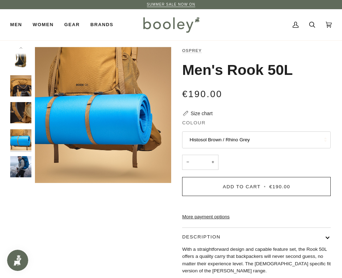
click at [18, 110] on img "Osprey Men's Rook 50L Histosol Brown / Rhino Grey - Booley Galway" at bounding box center [20, 112] width 21 height 21
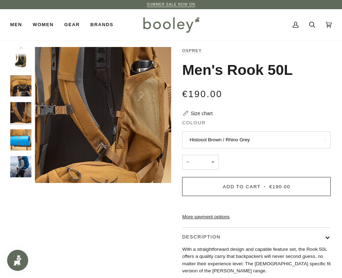
scroll to position [50, 0]
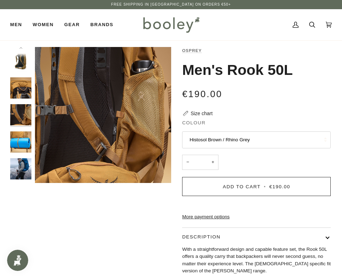
click at [15, 138] on img "Osprey Men's Rook 50L Histosol Brown / Rhino Grey - Booley Galway" at bounding box center [20, 141] width 21 height 21
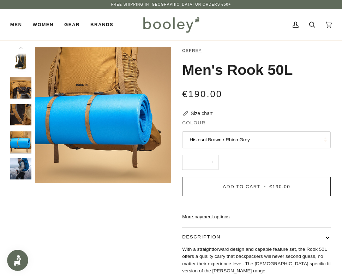
scroll to position [53, 0]
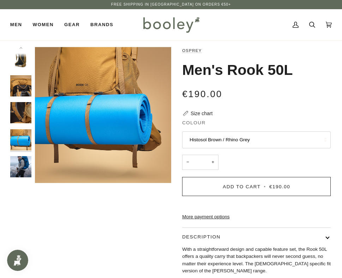
click at [24, 163] on img "Osprey Men's Rook 50L - Booley Galway" at bounding box center [20, 166] width 21 height 21
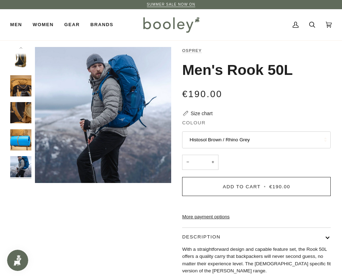
click at [277, 145] on button "Histosol Brown / Rhino Grey" at bounding box center [256, 139] width 149 height 17
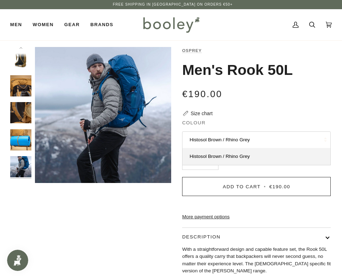
click at [26, 103] on img "Osprey Men's Rook 50L Histosol Brown / Rhino Grey - Booley Galway" at bounding box center [20, 112] width 21 height 21
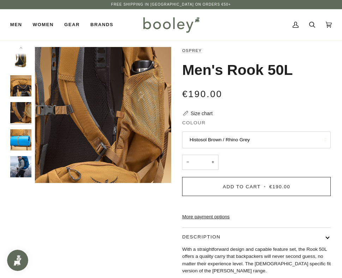
scroll to position [50, 0]
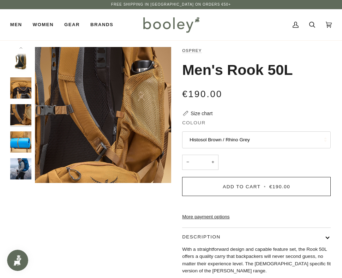
click at [25, 95] on img "Osprey Men's Rook 50L Histosol Brown / Rhino Grey - Booley Galway" at bounding box center [20, 87] width 21 height 21
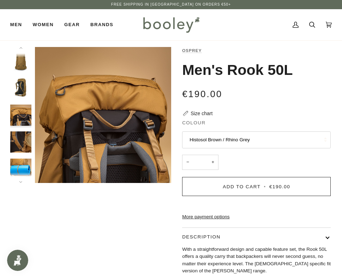
click at [20, 85] on img "Osprey Men's Rook 50L Histosol Brown / Rhino Grey - Booley Galway" at bounding box center [20, 88] width 21 height 21
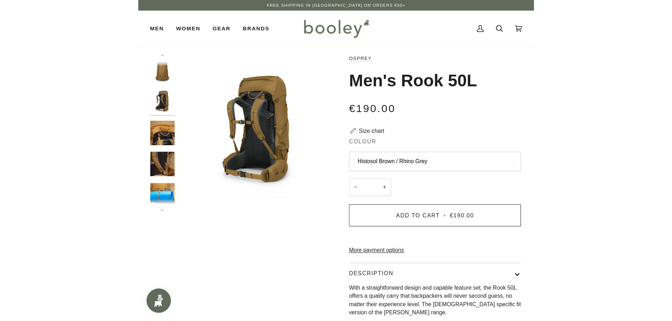
scroll to position [0, 0]
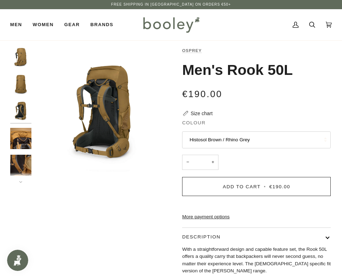
click at [22, 80] on img "Osprey Men's Rook 50L Histosol Brown / Rhino Grey - Booley Galway" at bounding box center [20, 84] width 21 height 21
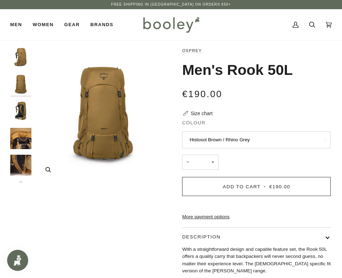
click at [97, 117] on img "Osprey Men's Rook 50L Histosol Brown / Rhino Grey - Booley Galway" at bounding box center [103, 115] width 136 height 136
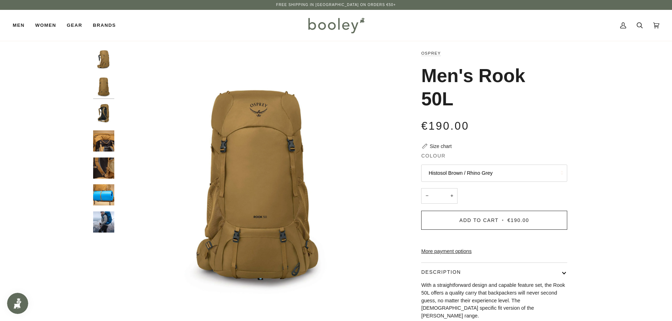
click at [105, 194] on img "Osprey Men's Rook 50L Histosol Brown / Rhino Grey - Booley Galway" at bounding box center [103, 194] width 21 height 21
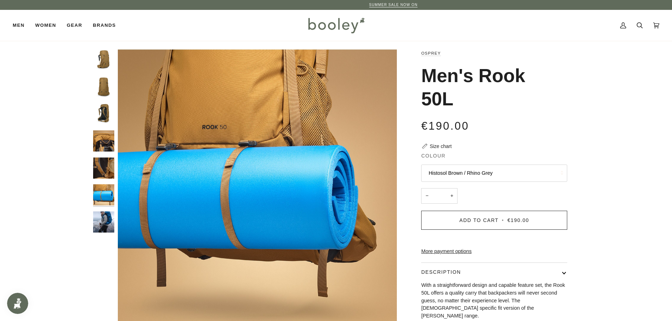
click at [106, 223] on img "Osprey Men's Rook 50L - Booley Galway" at bounding box center [103, 222] width 21 height 21
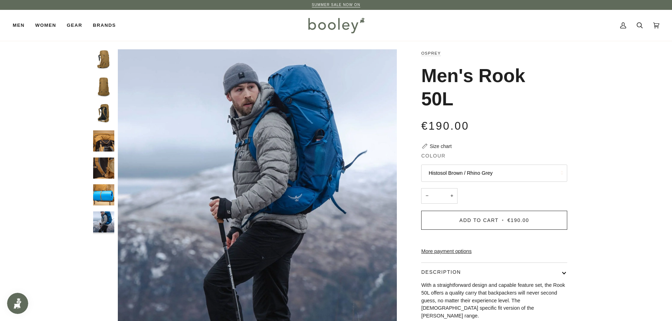
click at [107, 205] on img "Osprey Men's Rook 50L Histosol Brown / Rhino Grey - Booley Galway" at bounding box center [103, 194] width 21 height 21
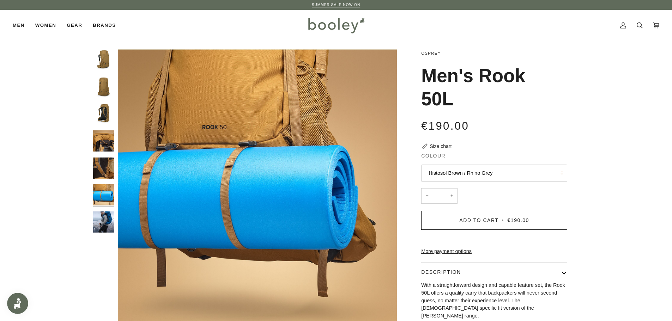
click at [101, 162] on img "Osprey Men's Rook 50L Histosol Brown / Rhino Grey - Booley Galway" at bounding box center [103, 168] width 21 height 21
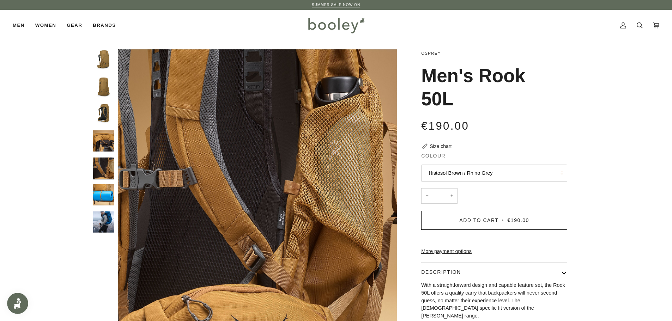
click at [104, 139] on img "Osprey Men's Rook 50L Histosol Brown / Rhino Grey - Booley Galway" at bounding box center [103, 141] width 21 height 21
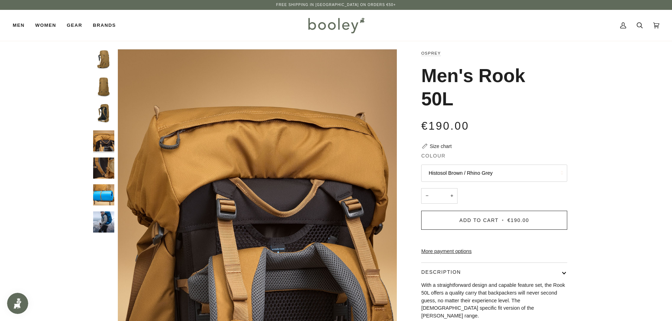
click at [101, 114] on img "Osprey Men's Rook 50L Histosol Brown / Rhino Grey - Booley Galway" at bounding box center [103, 113] width 21 height 21
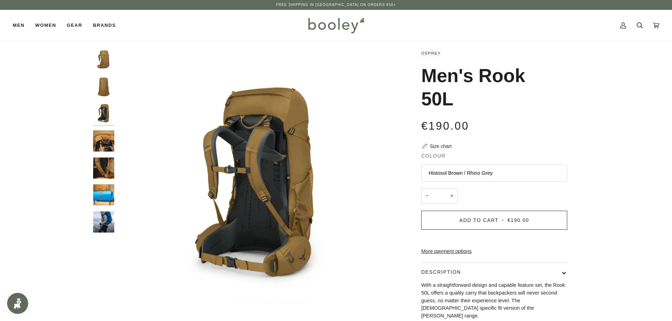
click at [102, 90] on img "Osprey Men's Rook 50L Histosol Brown / Rhino Grey - Booley Galway" at bounding box center [103, 87] width 21 height 21
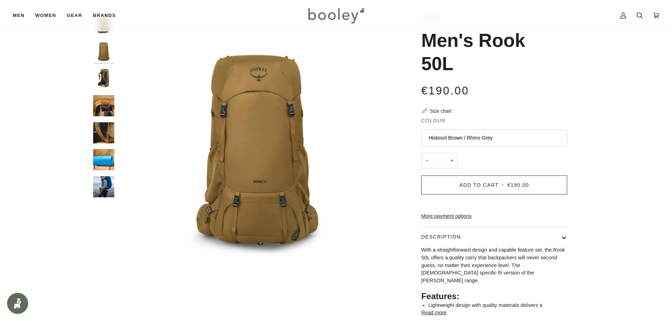
scroll to position [106, 0]
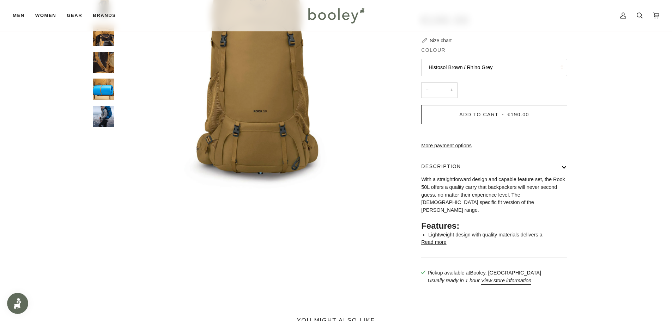
click at [341, 247] on button "Read more" at bounding box center [433, 243] width 25 height 8
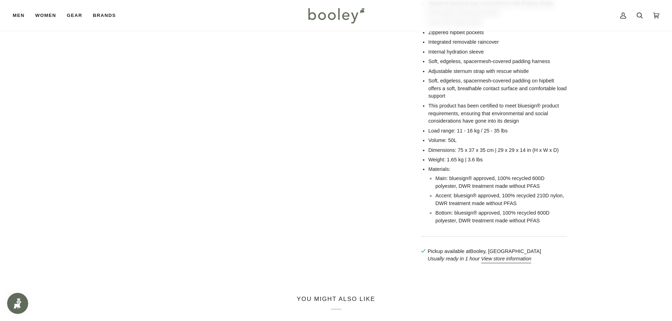
scroll to position [459, 0]
